Goal: Task Accomplishment & Management: Manage account settings

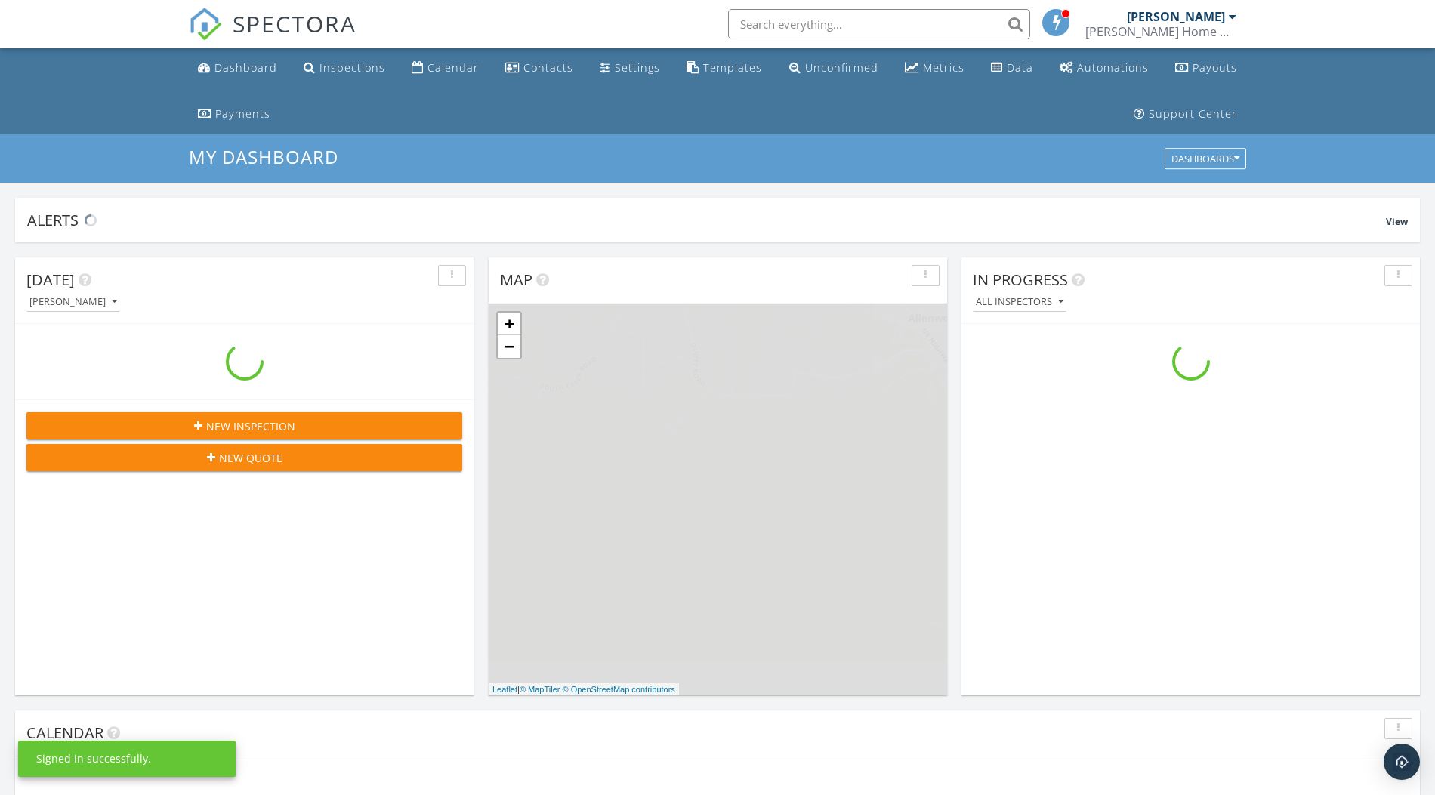
scroll to position [1405, 1466]
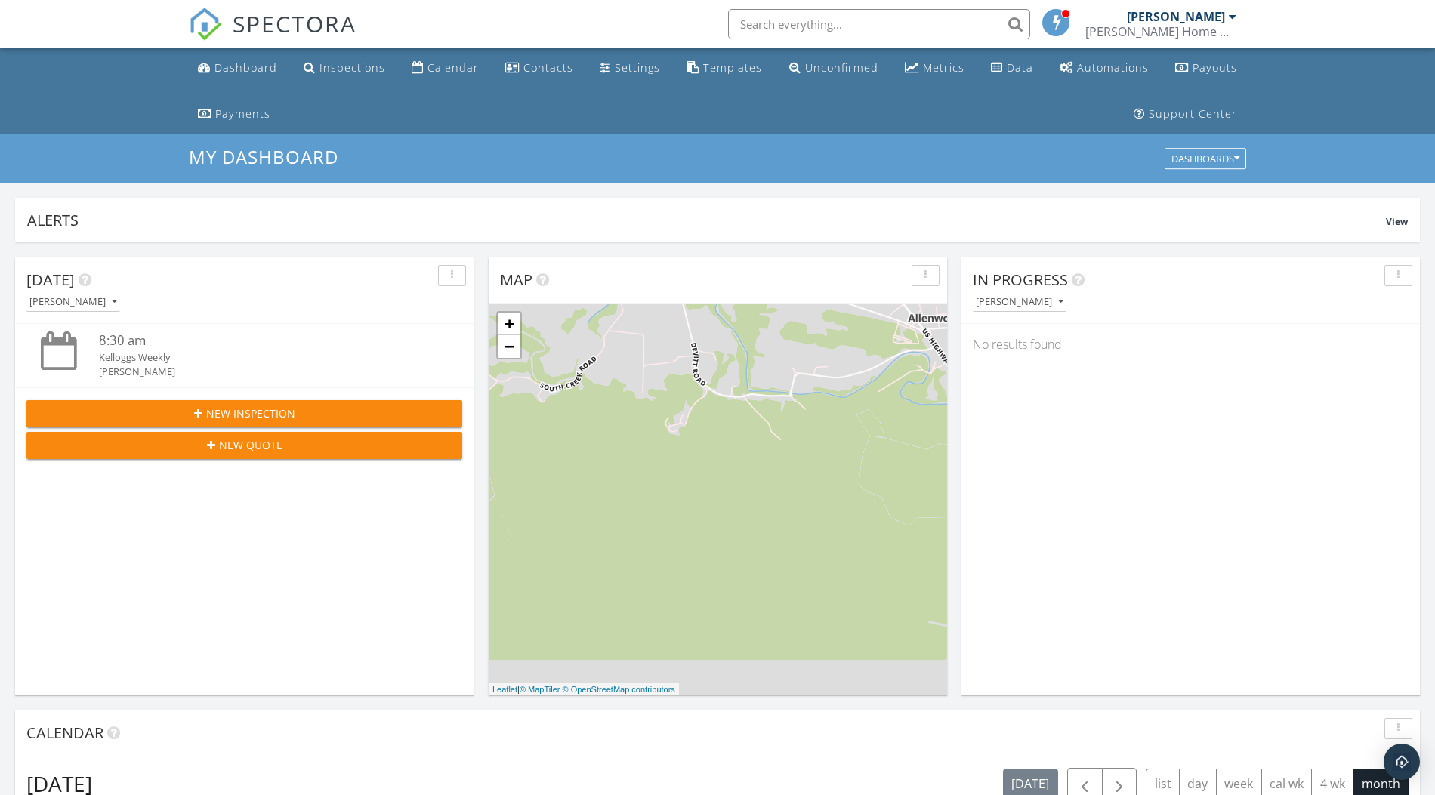
click at [433, 59] on link "Calendar" at bounding box center [445, 68] width 79 height 28
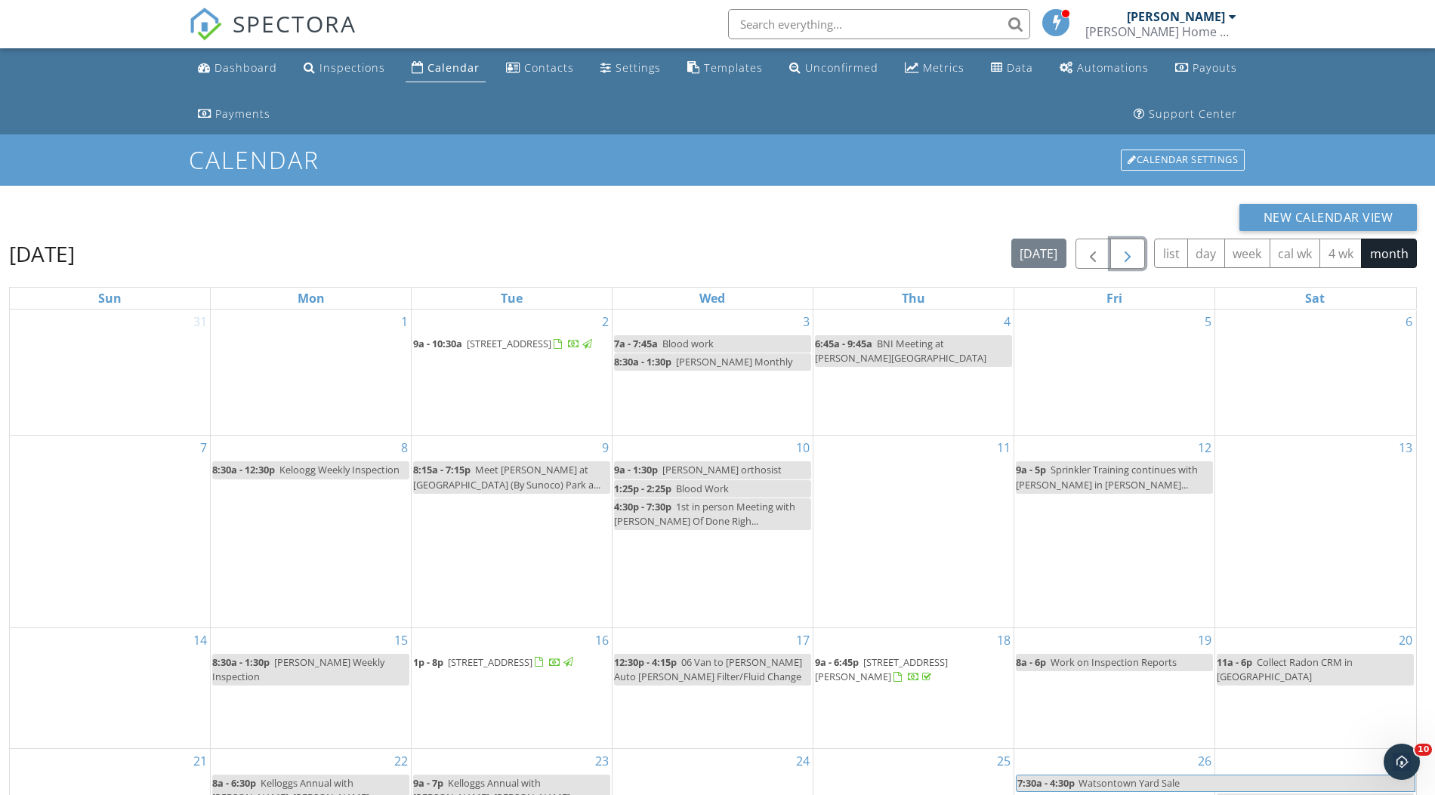
click at [1118, 257] on span "button" at bounding box center [1127, 254] width 18 height 18
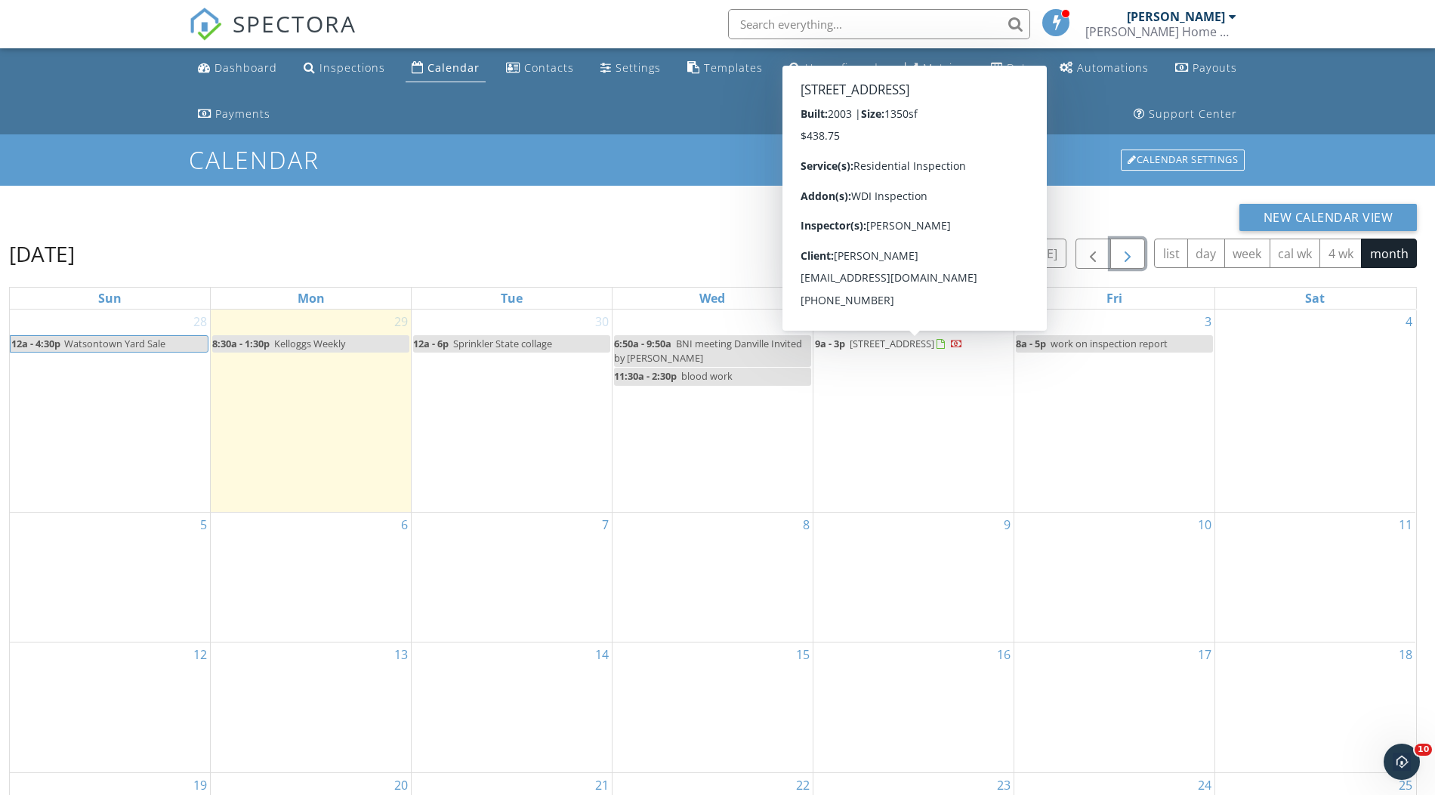
click at [870, 342] on span "[STREET_ADDRESS]" at bounding box center [892, 344] width 85 height 14
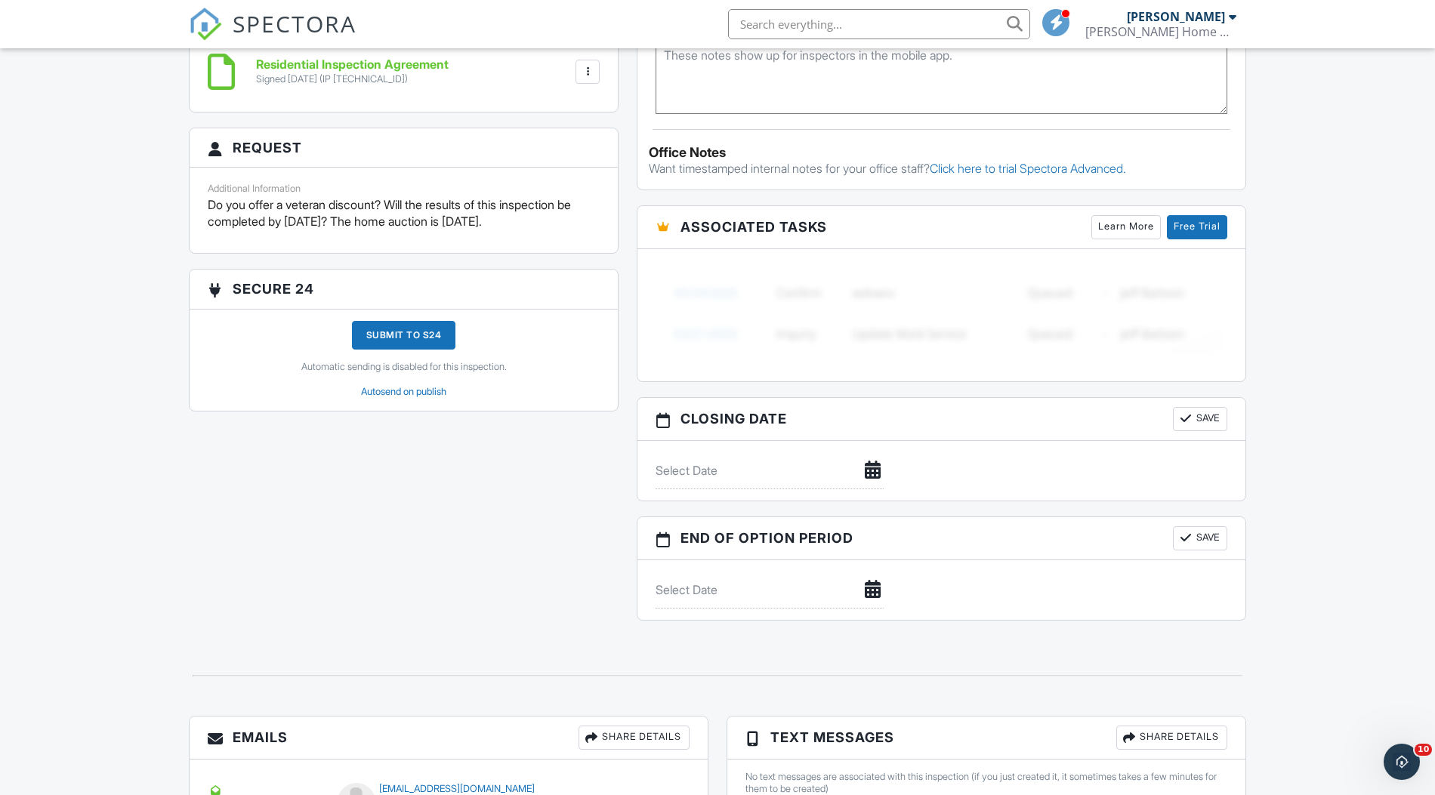
drag, startPoint x: 1426, startPoint y: 4, endPoint x: 1297, endPoint y: 385, distance: 402.7
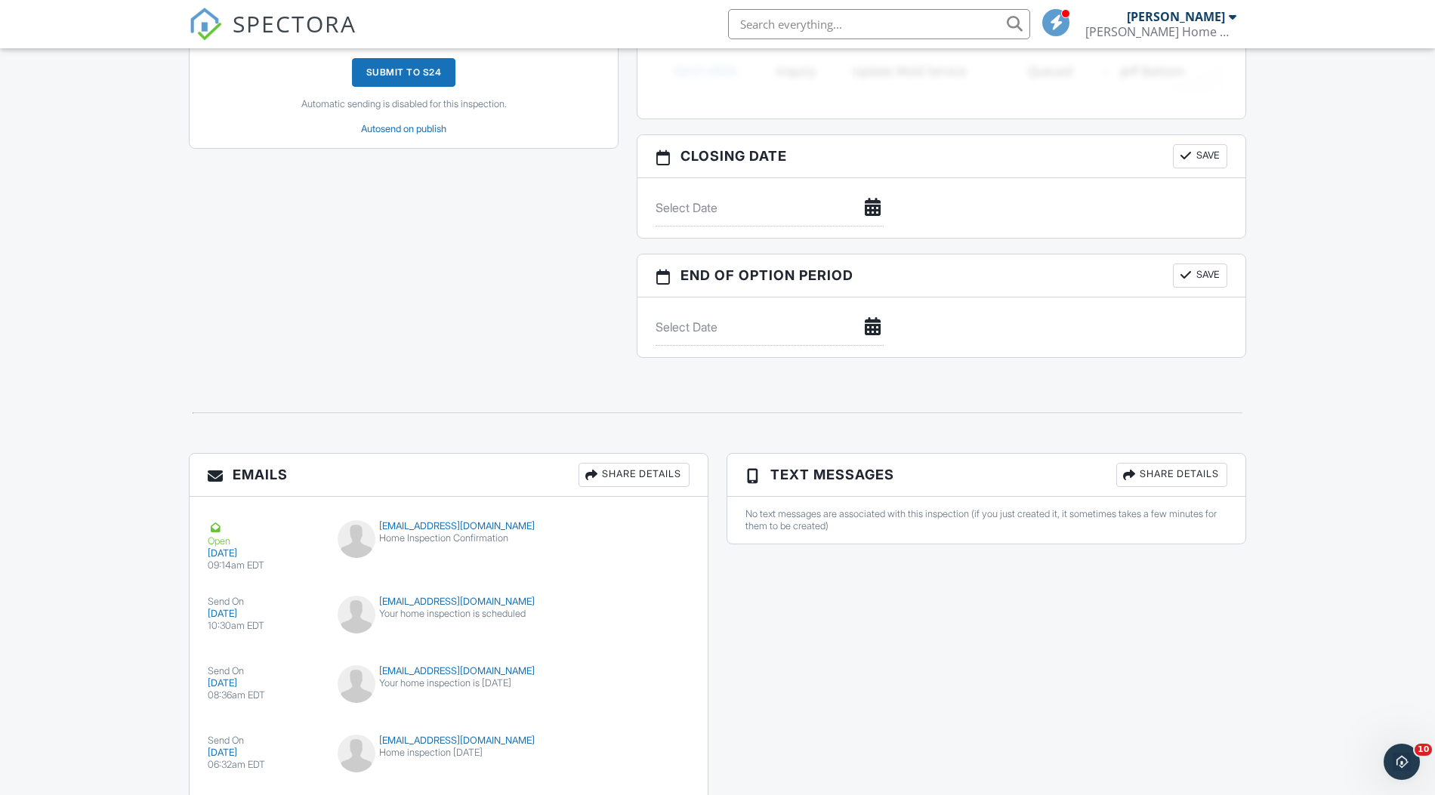
scroll to position [1545, 0]
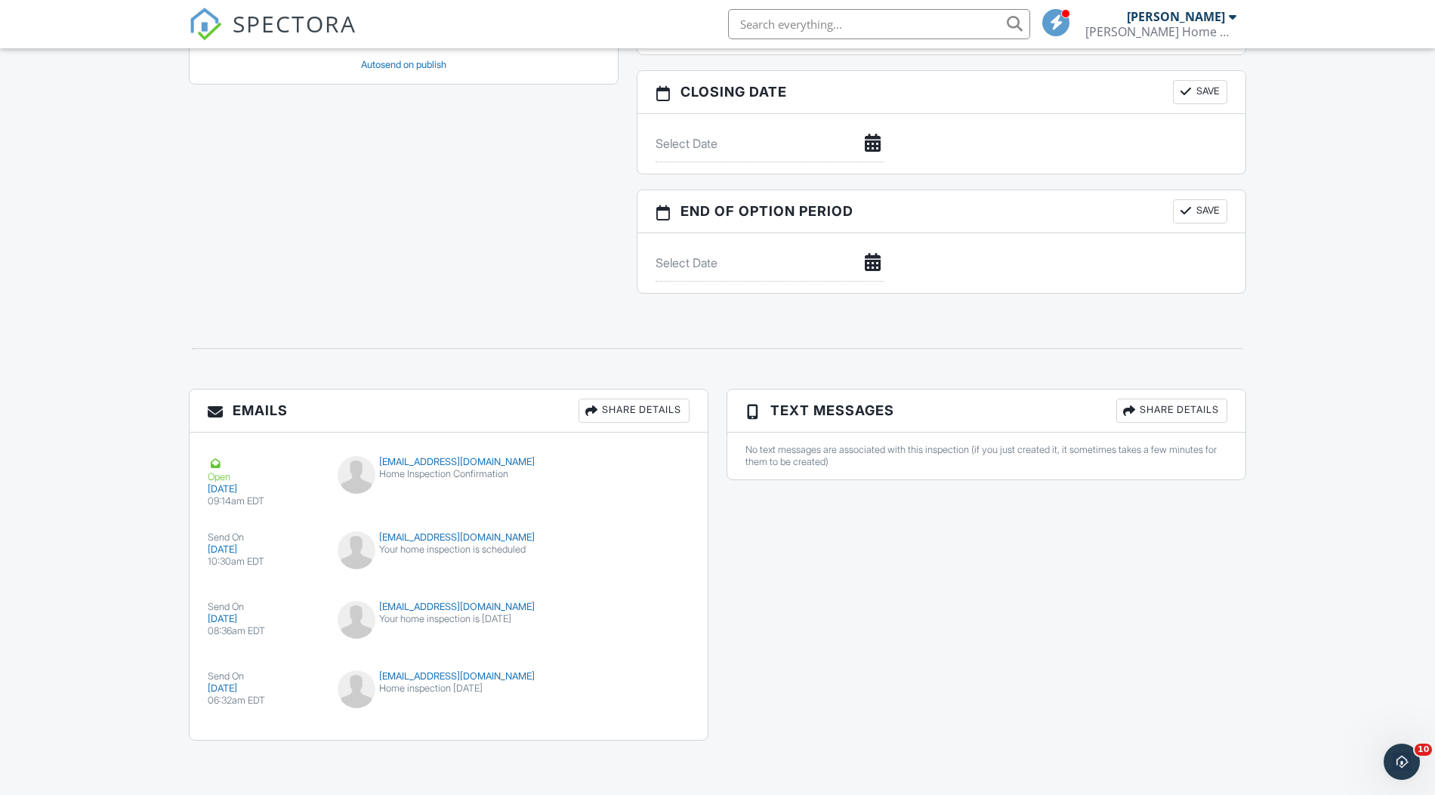
click at [439, 678] on div "stacylynnwalter@aol.com" at bounding box center [449, 677] width 223 height 12
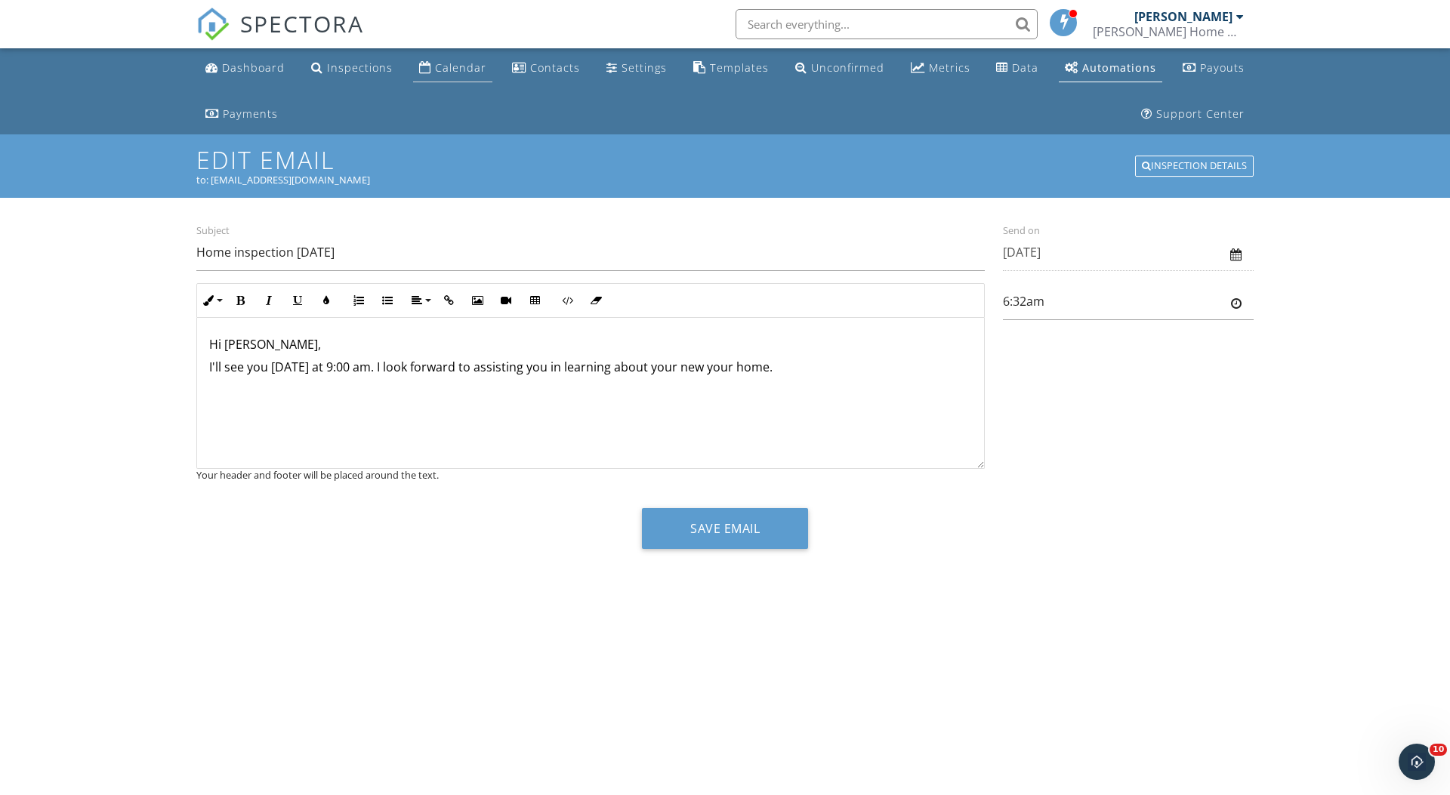
click at [462, 63] on div "Calendar" at bounding box center [460, 67] width 51 height 14
